Goal: Navigation & Orientation: Find specific page/section

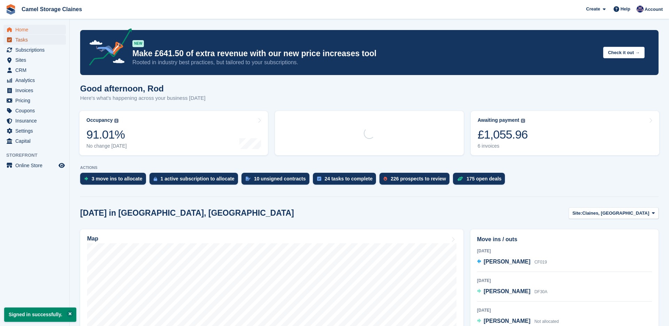
click at [41, 38] on span "Tasks" at bounding box center [36, 40] width 42 height 10
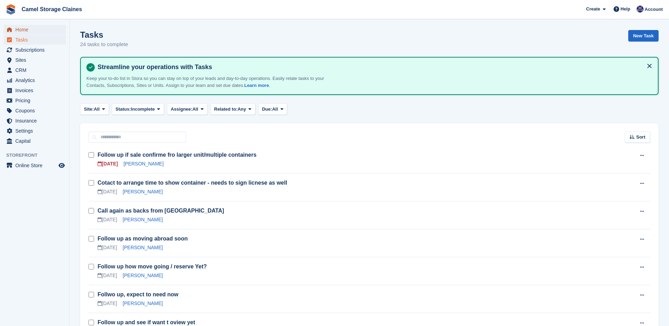
click at [19, 26] on span "Home" at bounding box center [36, 30] width 42 height 10
